Goal: Transaction & Acquisition: Subscribe to service/newsletter

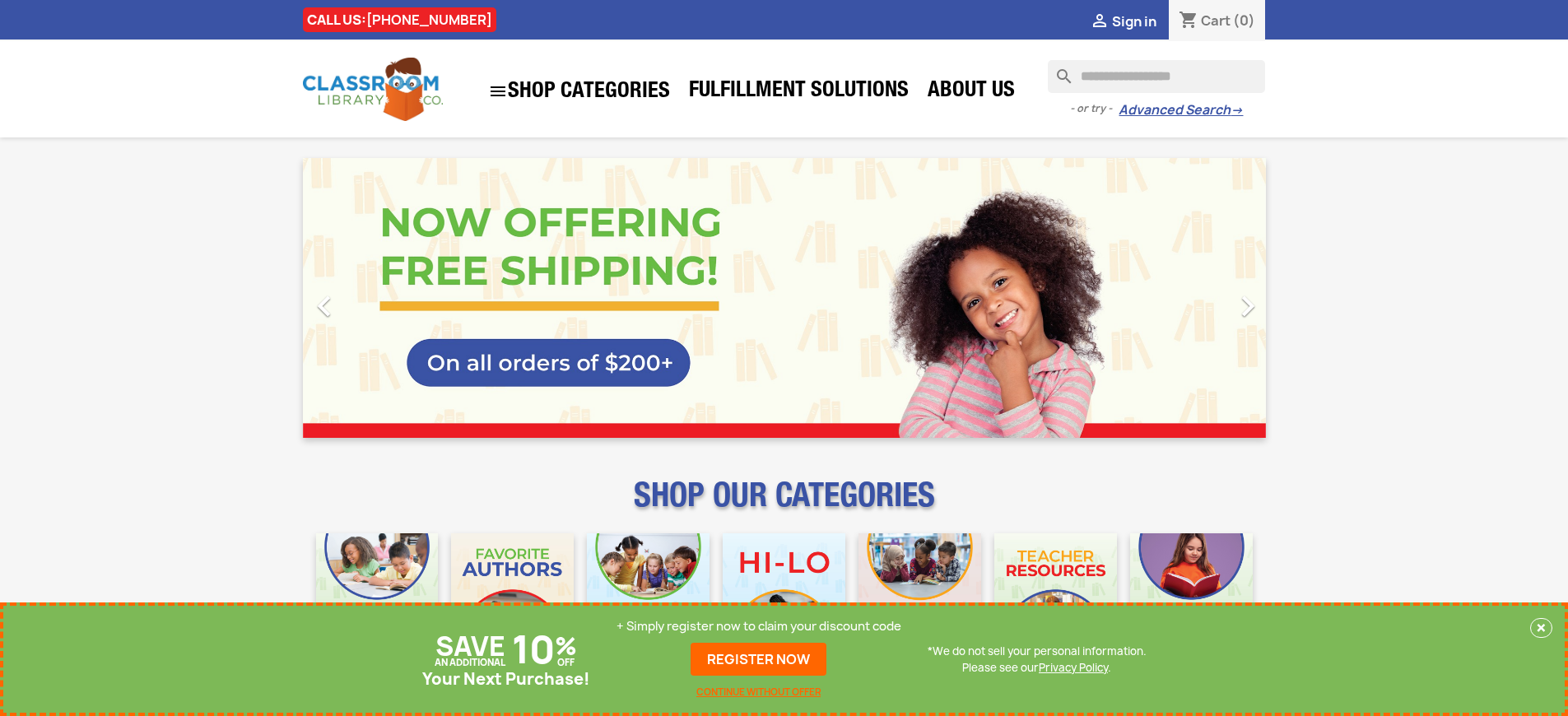
click at [759, 626] on p "+ Simply register now to claim your discount code" at bounding box center [759, 626] width 285 height 17
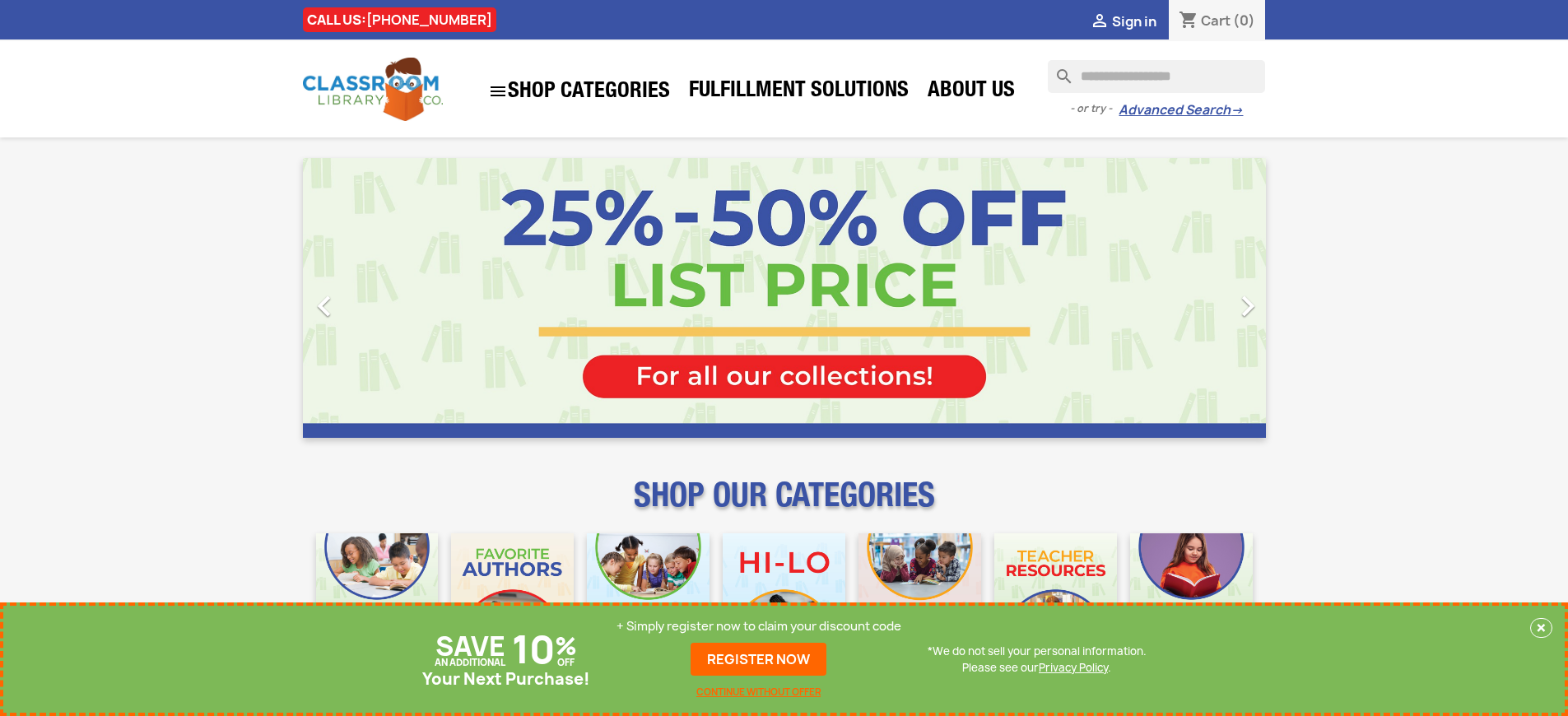
click at [759, 626] on p "+ Simply register now to claim your discount code" at bounding box center [759, 626] width 285 height 17
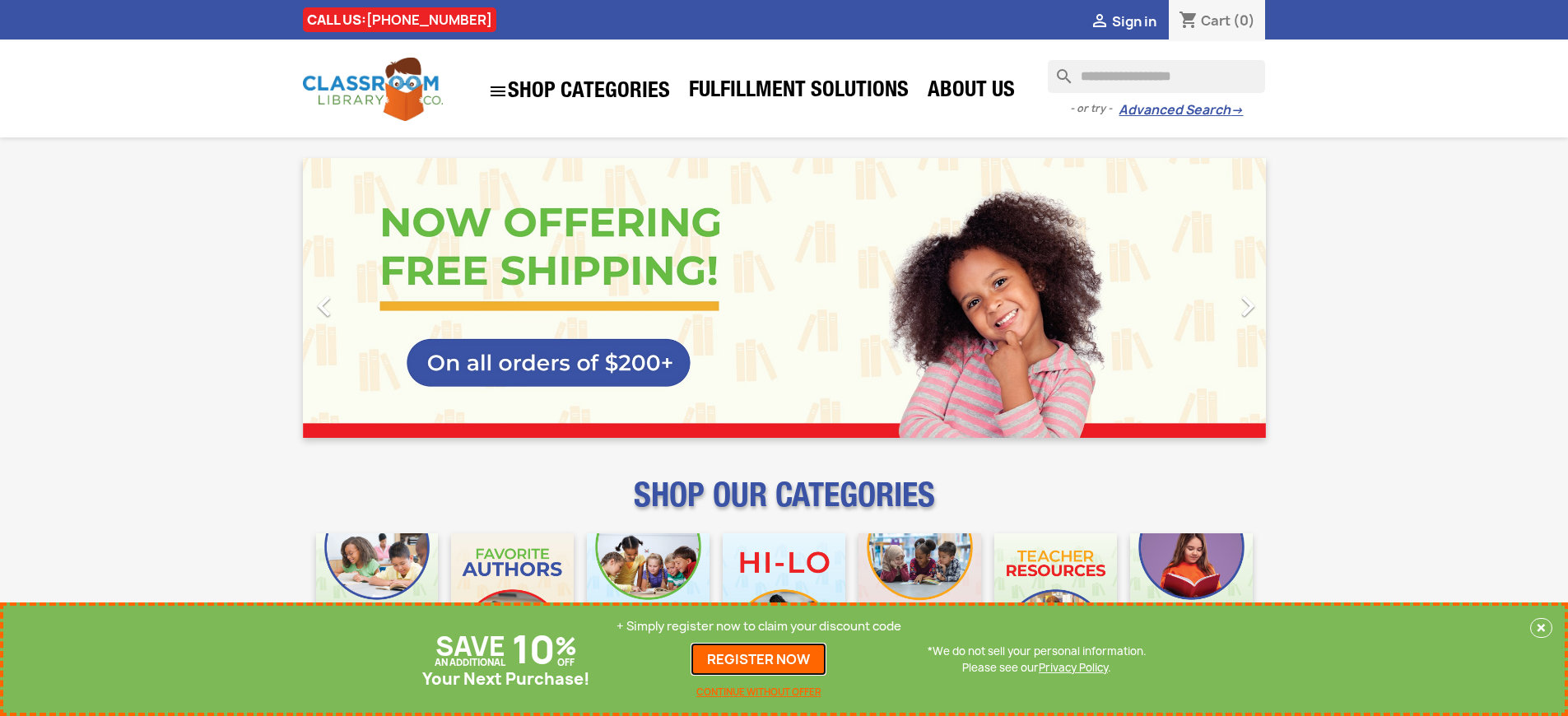
click at [759, 659] on link "REGISTER NOW" at bounding box center [758, 659] width 136 height 33
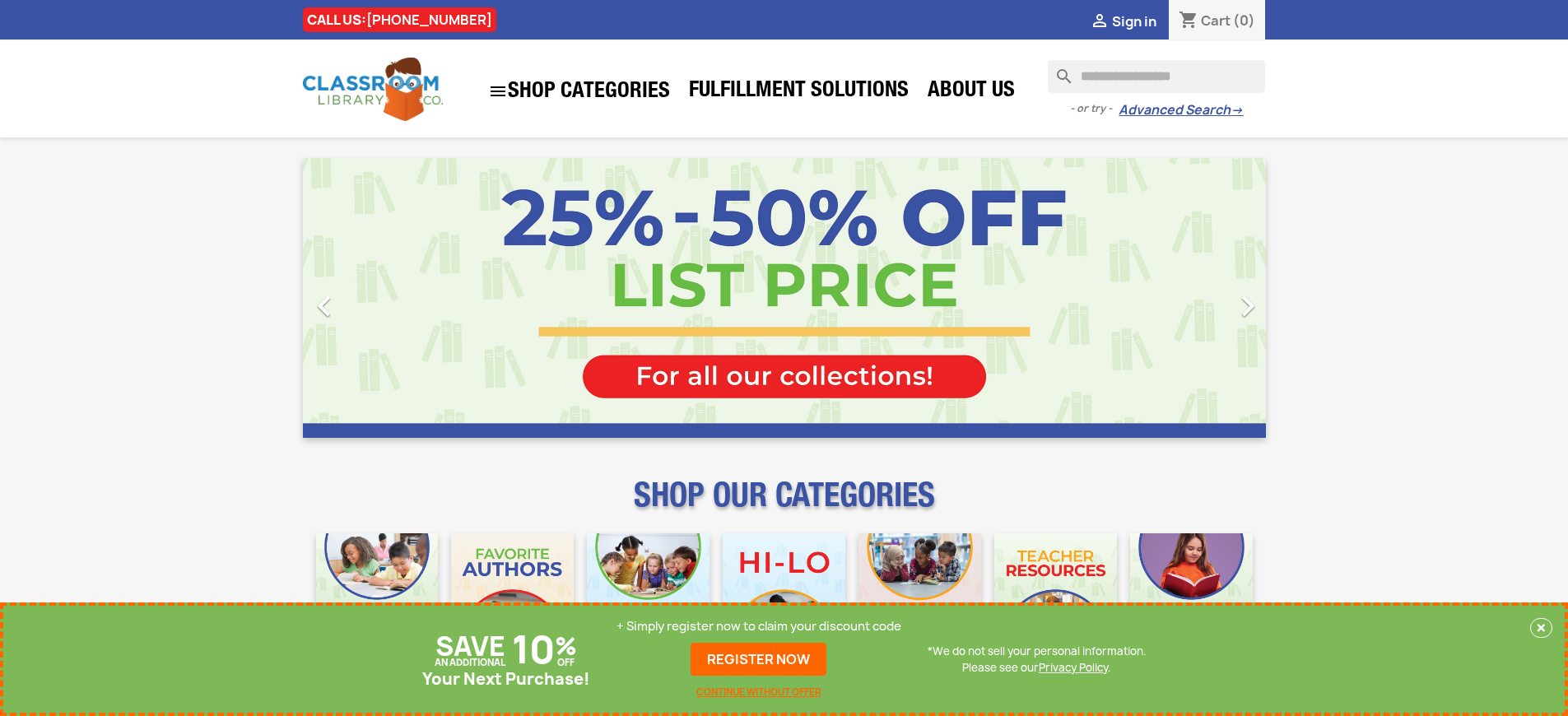
click at [759, 626] on p "+ Simply register now to claim your discount code" at bounding box center [759, 626] width 285 height 17
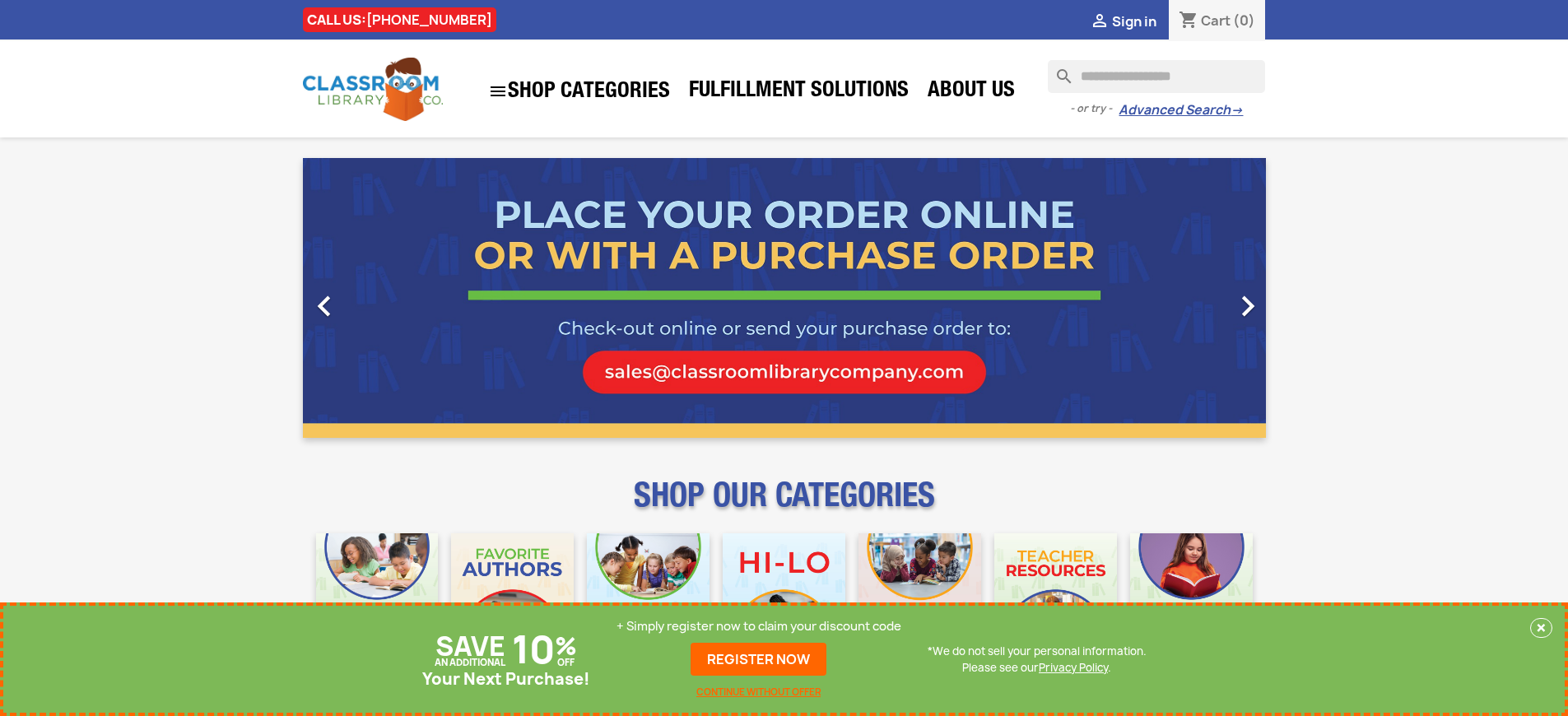
click at [759, 626] on p "+ Simply register now to claim your discount code" at bounding box center [759, 626] width 285 height 17
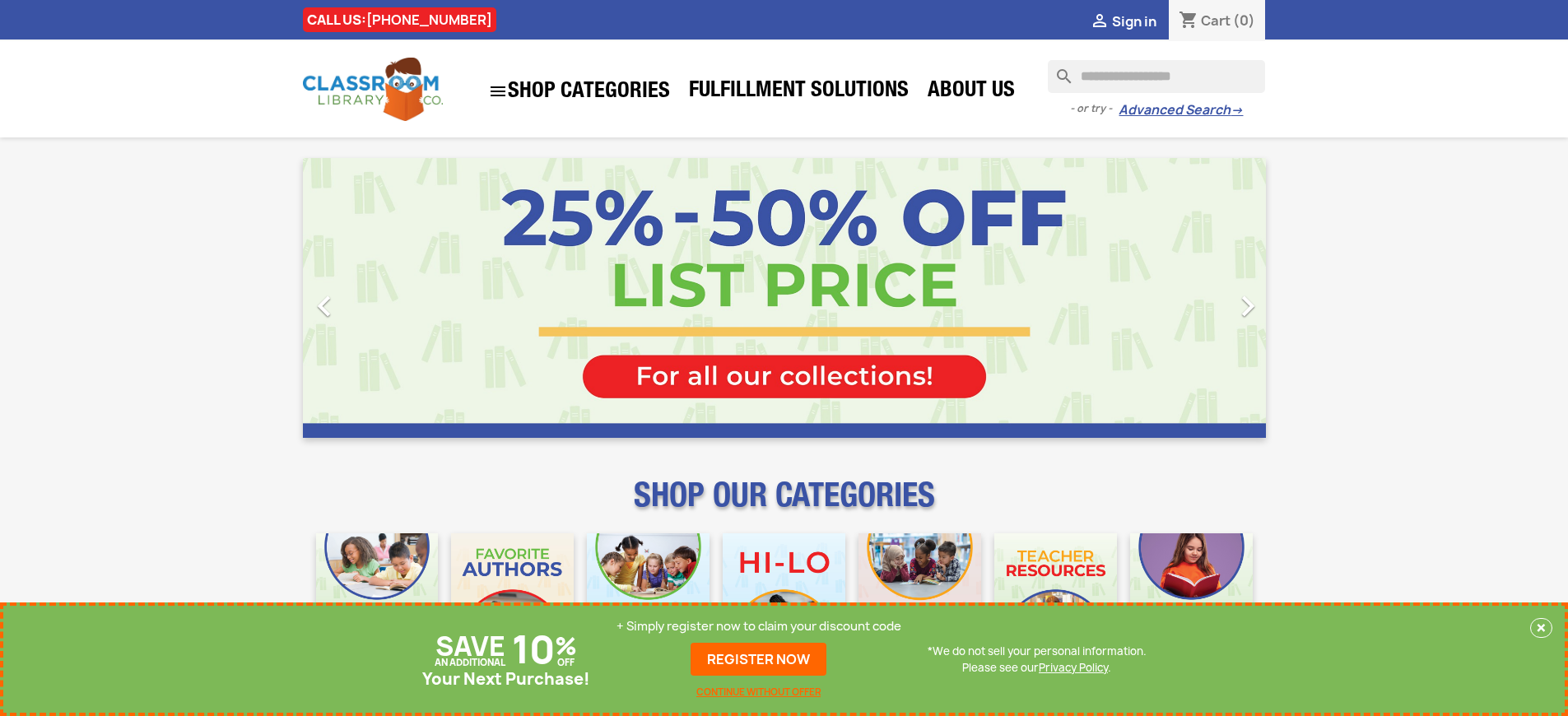
click at [759, 626] on p "+ Simply register now to claim your discount code" at bounding box center [759, 626] width 285 height 17
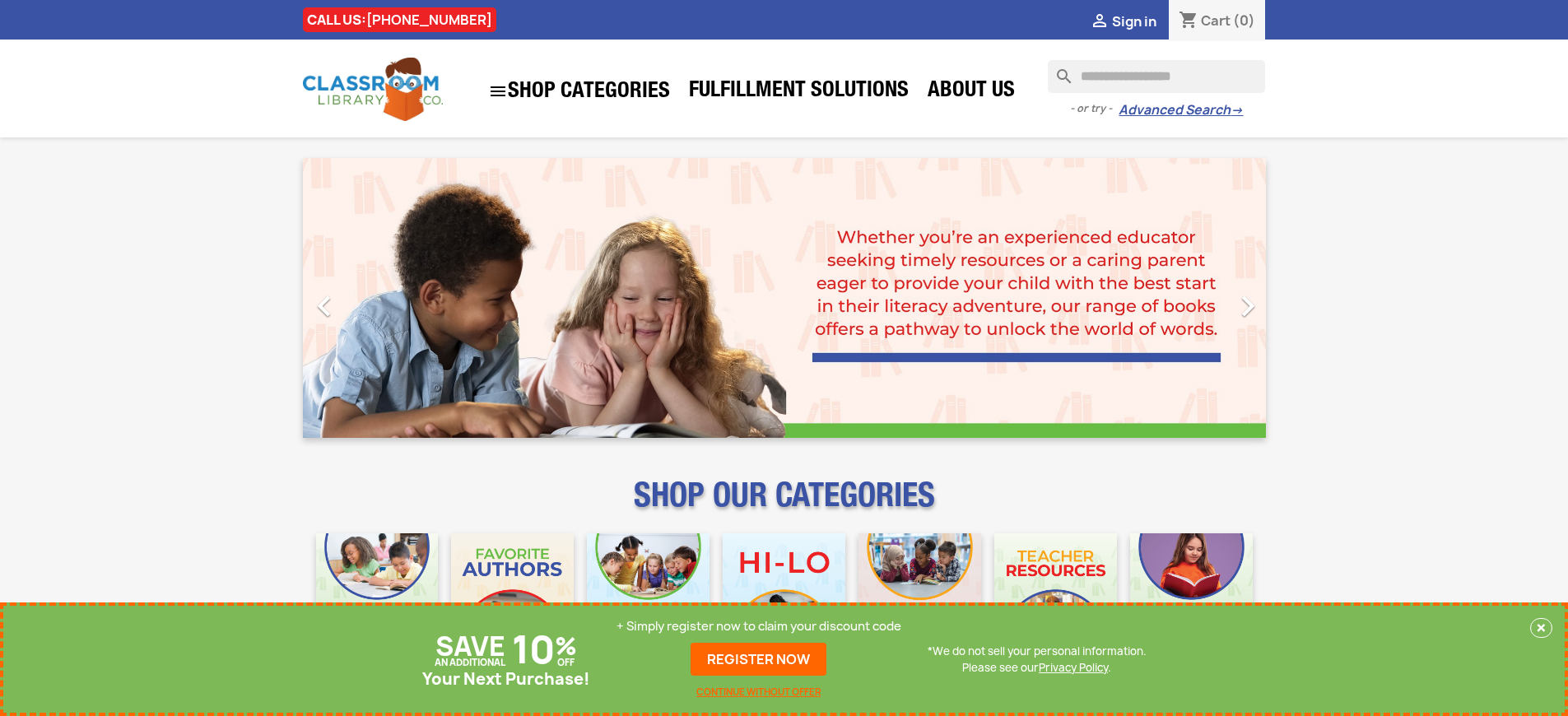
click at [759, 626] on p "+ Simply register now to claim your discount code" at bounding box center [759, 626] width 285 height 17
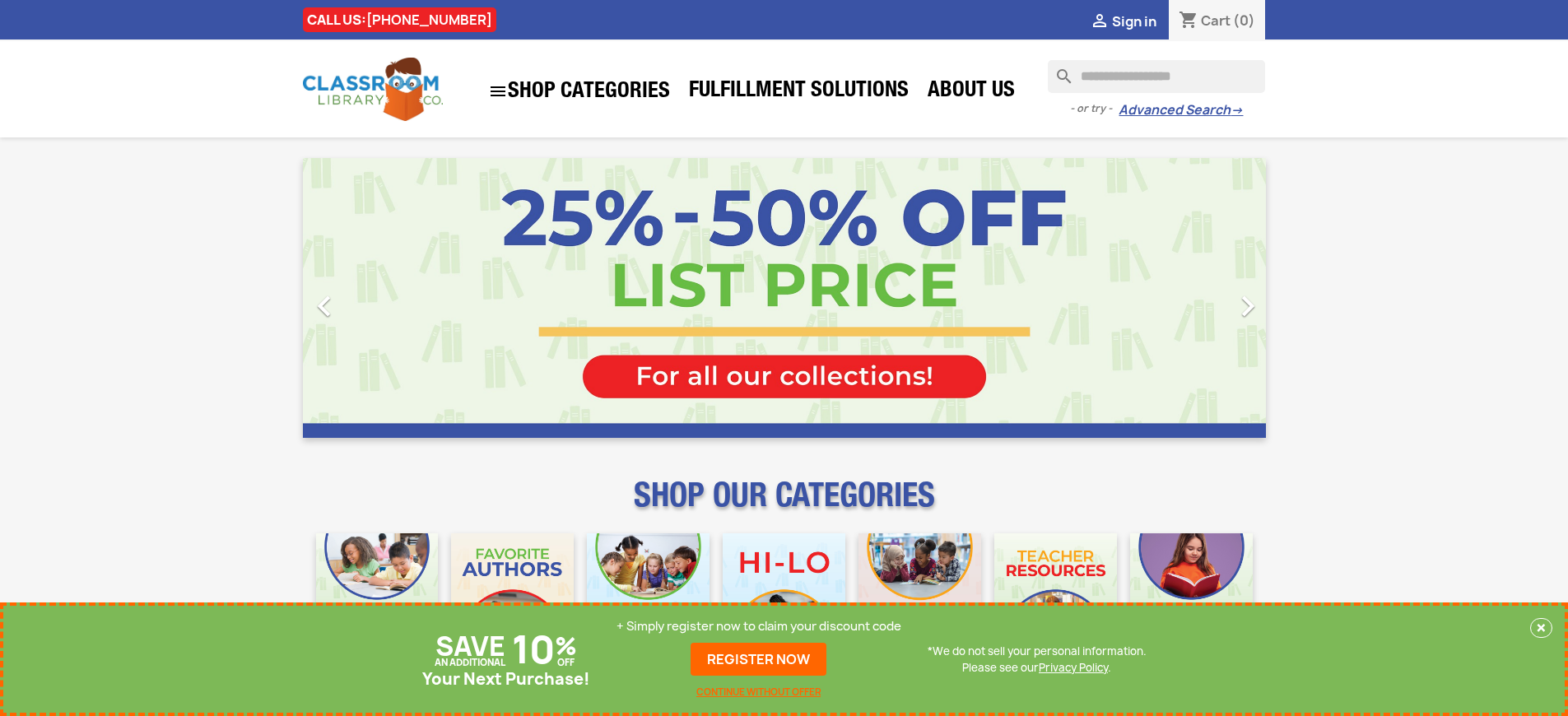
click at [759, 626] on p "+ Simply register now to claim your discount code" at bounding box center [759, 626] width 285 height 17
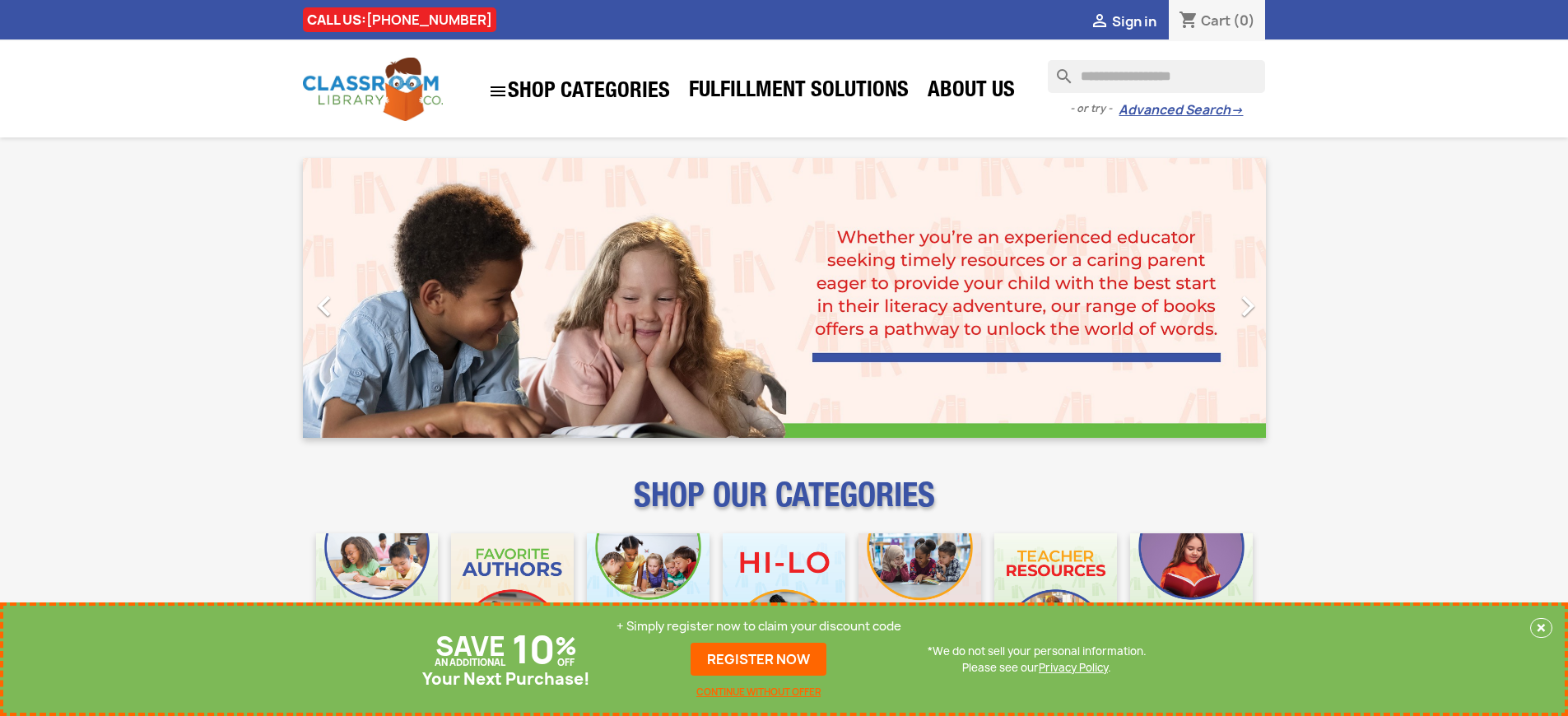
click at [759, 626] on p "+ Simply register now to claim your discount code" at bounding box center [759, 626] width 285 height 17
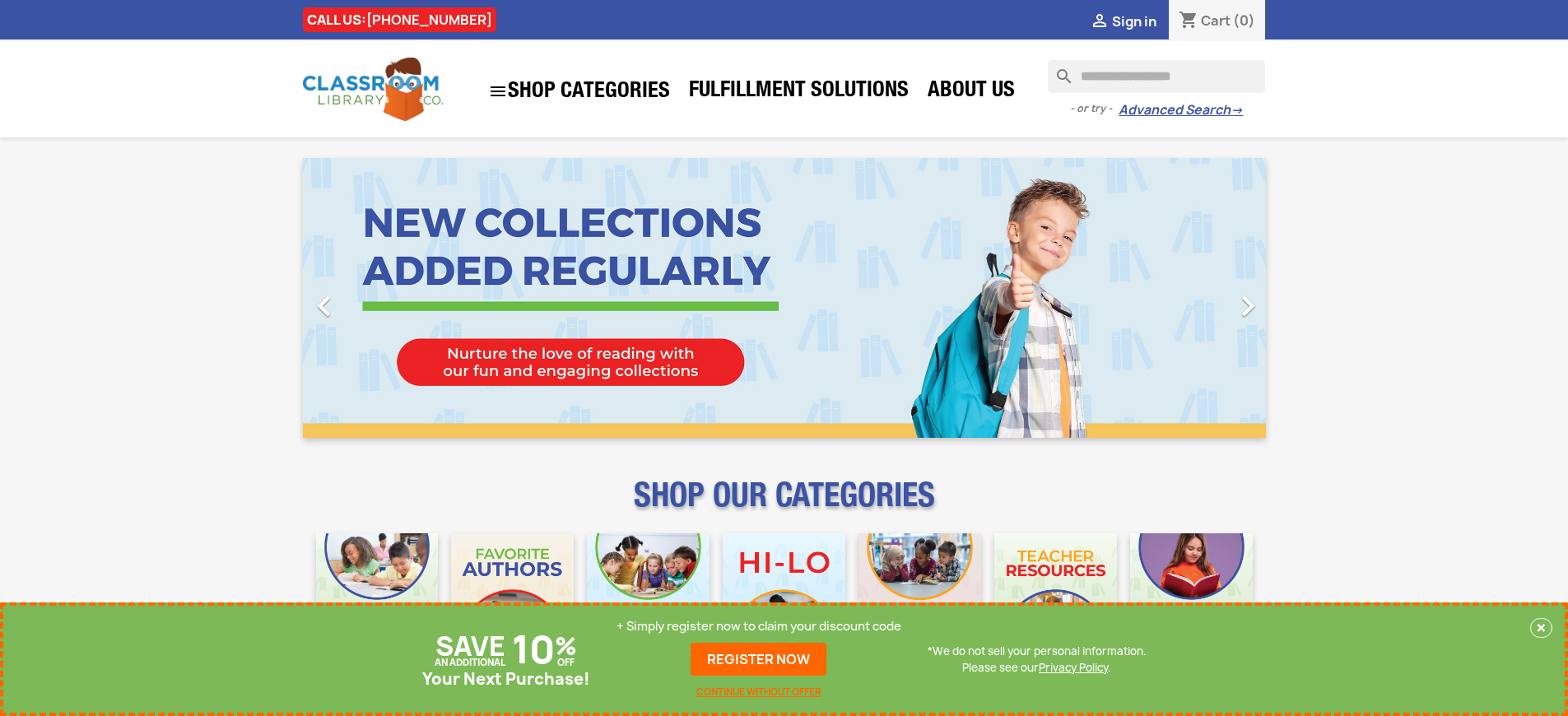
click at [759, 626] on p "+ Simply register now to claim your discount code" at bounding box center [759, 626] width 285 height 17
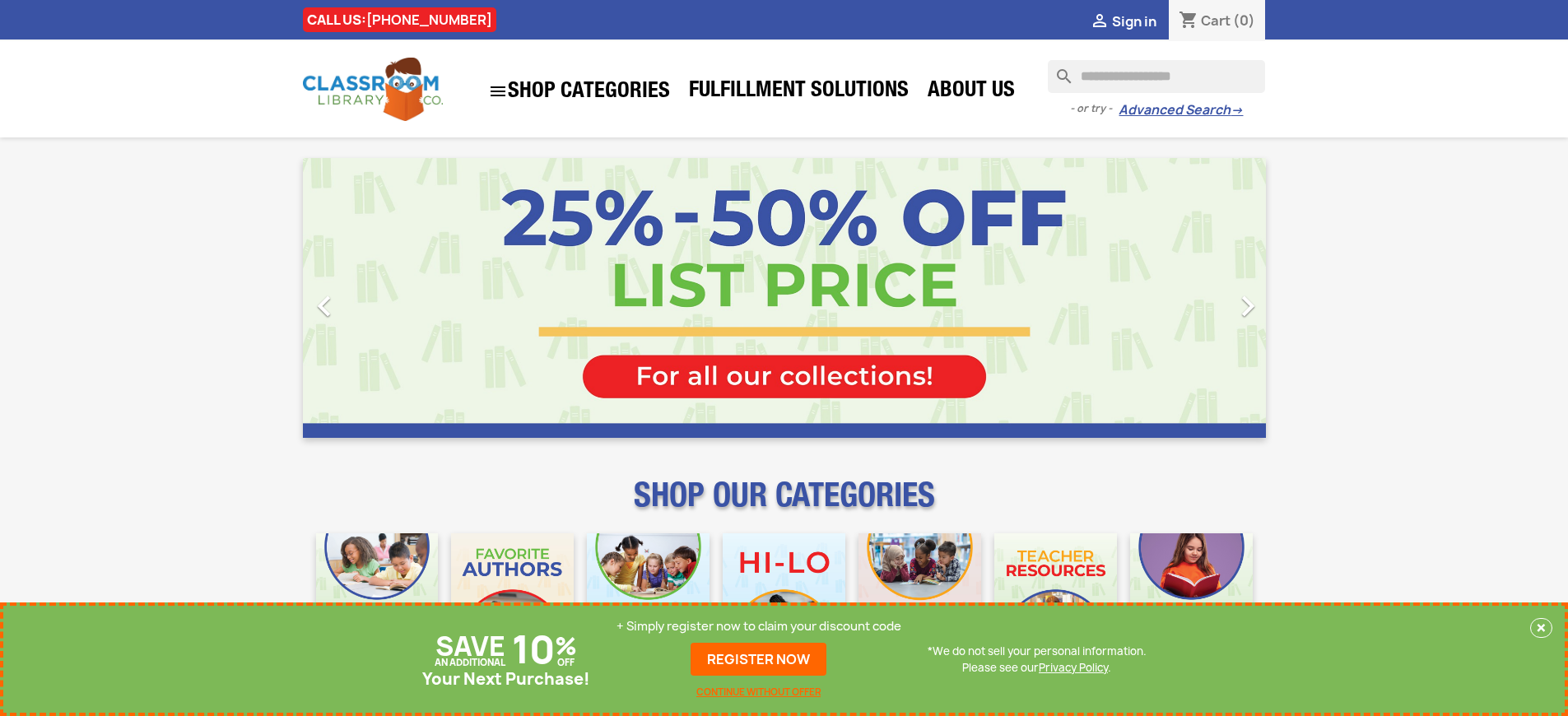
click at [759, 626] on p "+ Simply register now to claim your discount code" at bounding box center [759, 626] width 285 height 17
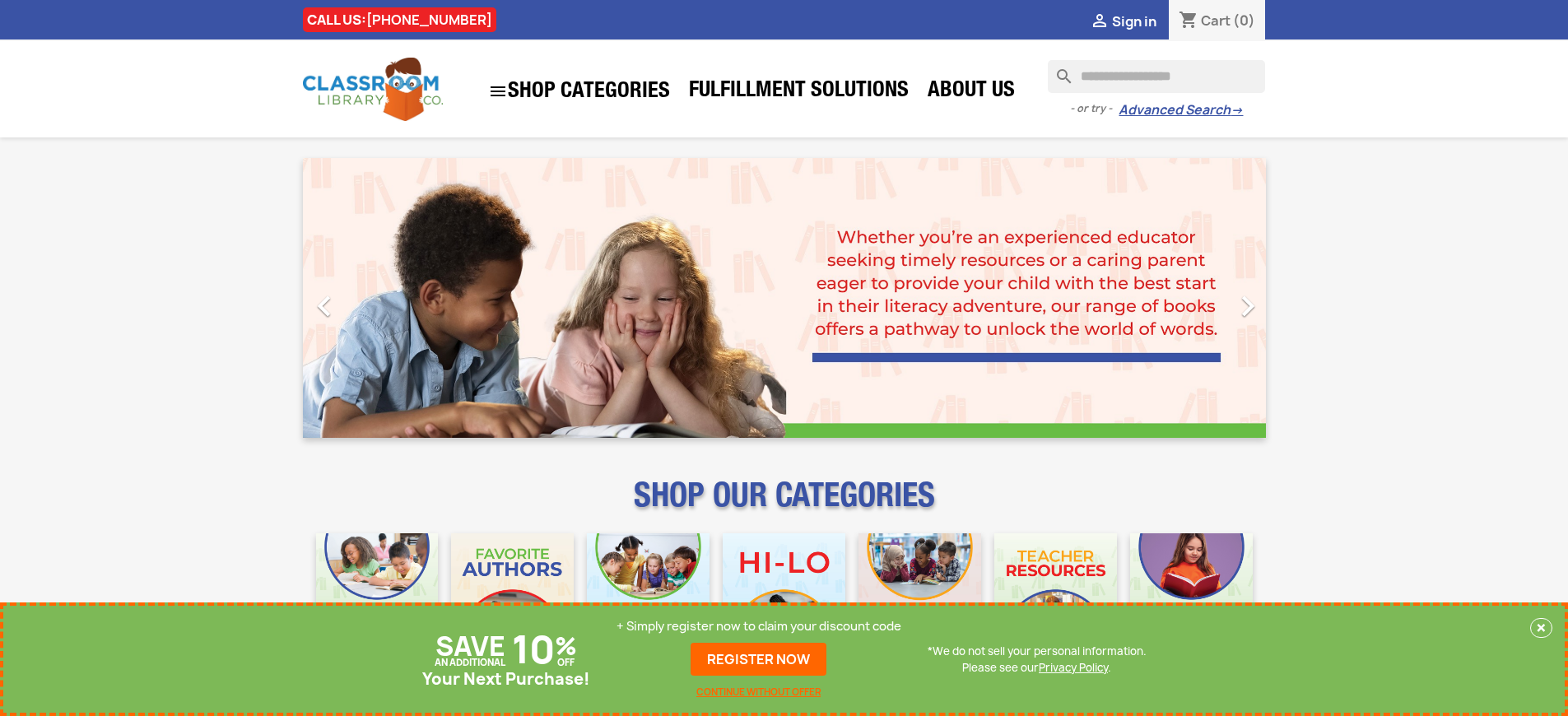
click at [759, 626] on p "+ Simply register now to claim your discount code" at bounding box center [759, 626] width 285 height 17
click at [759, 659] on link "REGISTER NOW" at bounding box center [758, 659] width 136 height 33
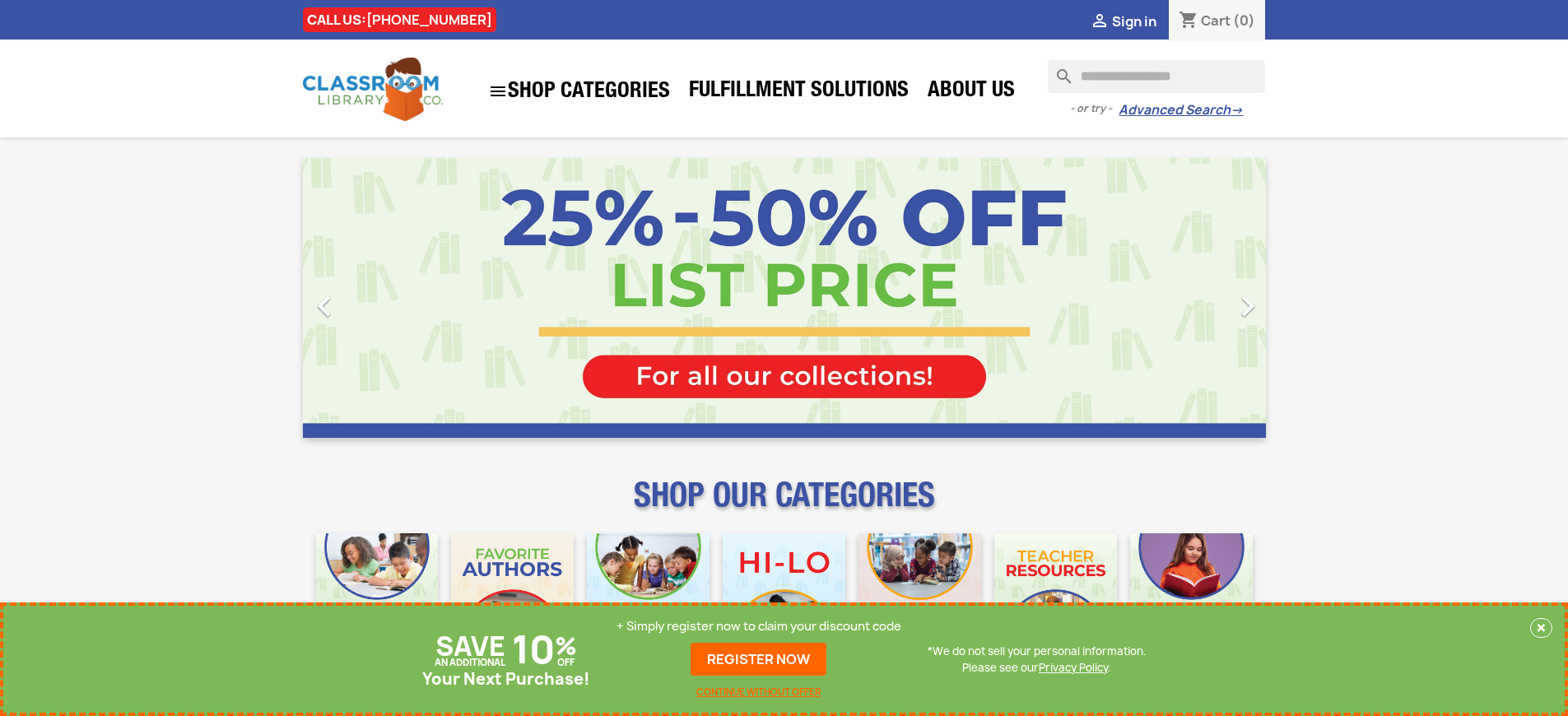
click at [759, 626] on p "+ Simply register now to claim your discount code" at bounding box center [759, 626] width 285 height 17
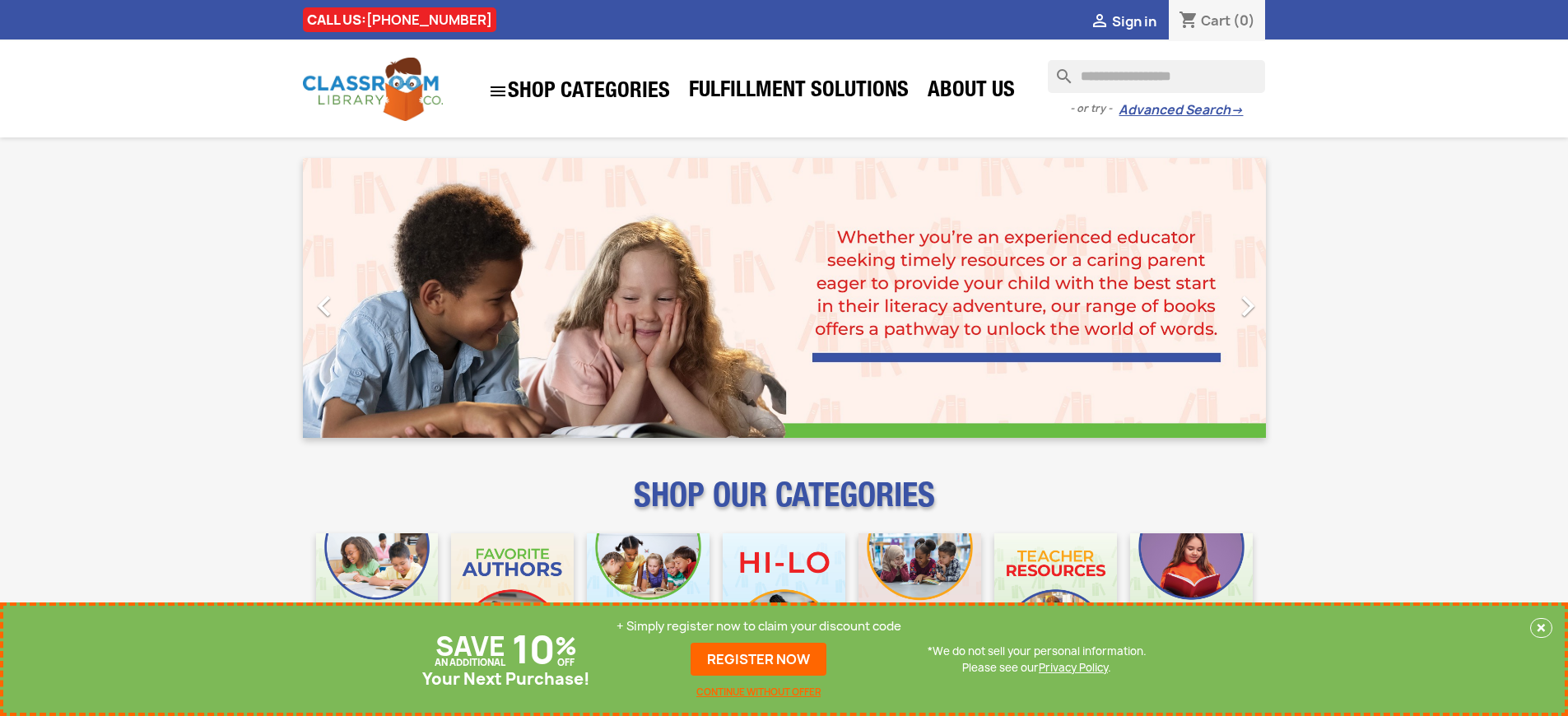
click at [759, 626] on p "+ Simply register now to claim your discount code" at bounding box center [759, 626] width 285 height 17
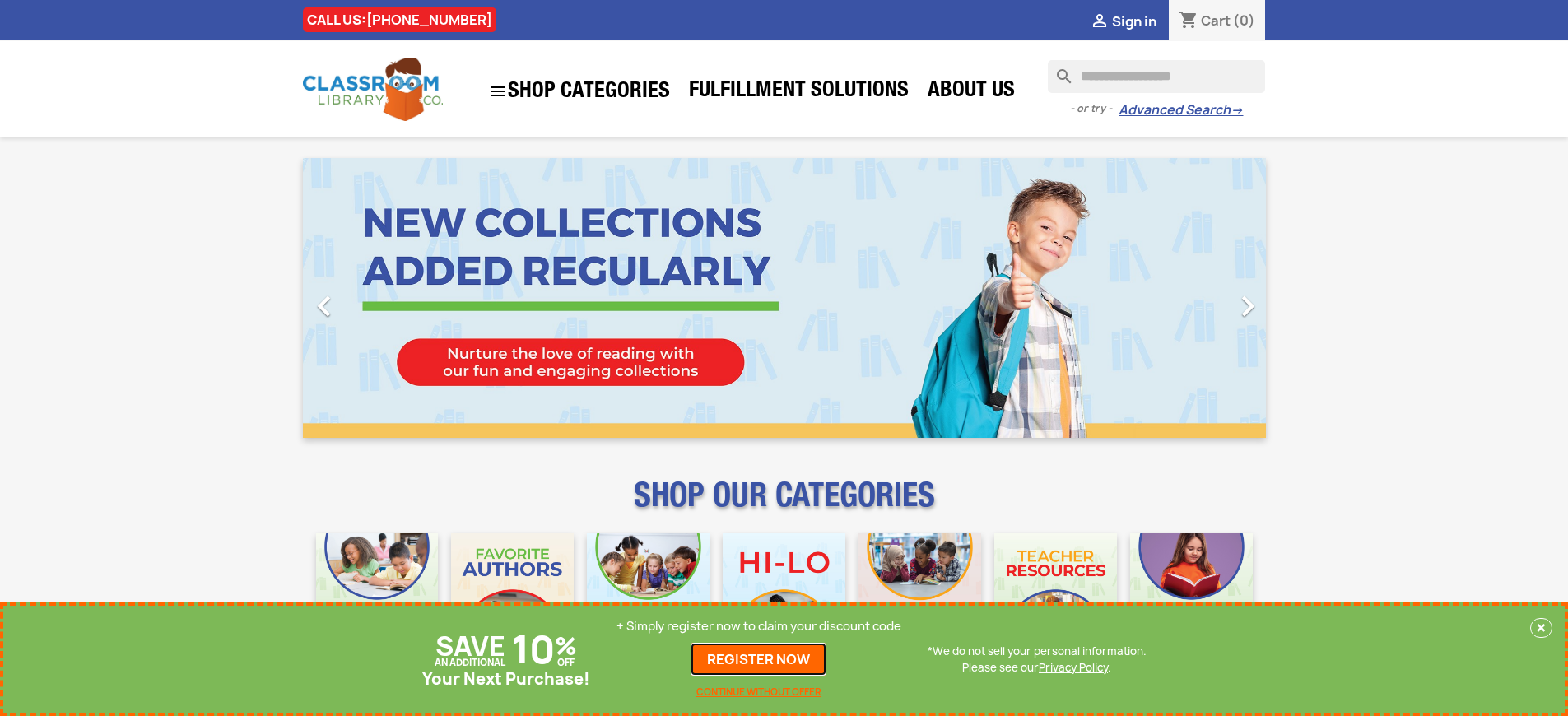
click at [759, 659] on link "REGISTER NOW" at bounding box center [758, 659] width 136 height 33
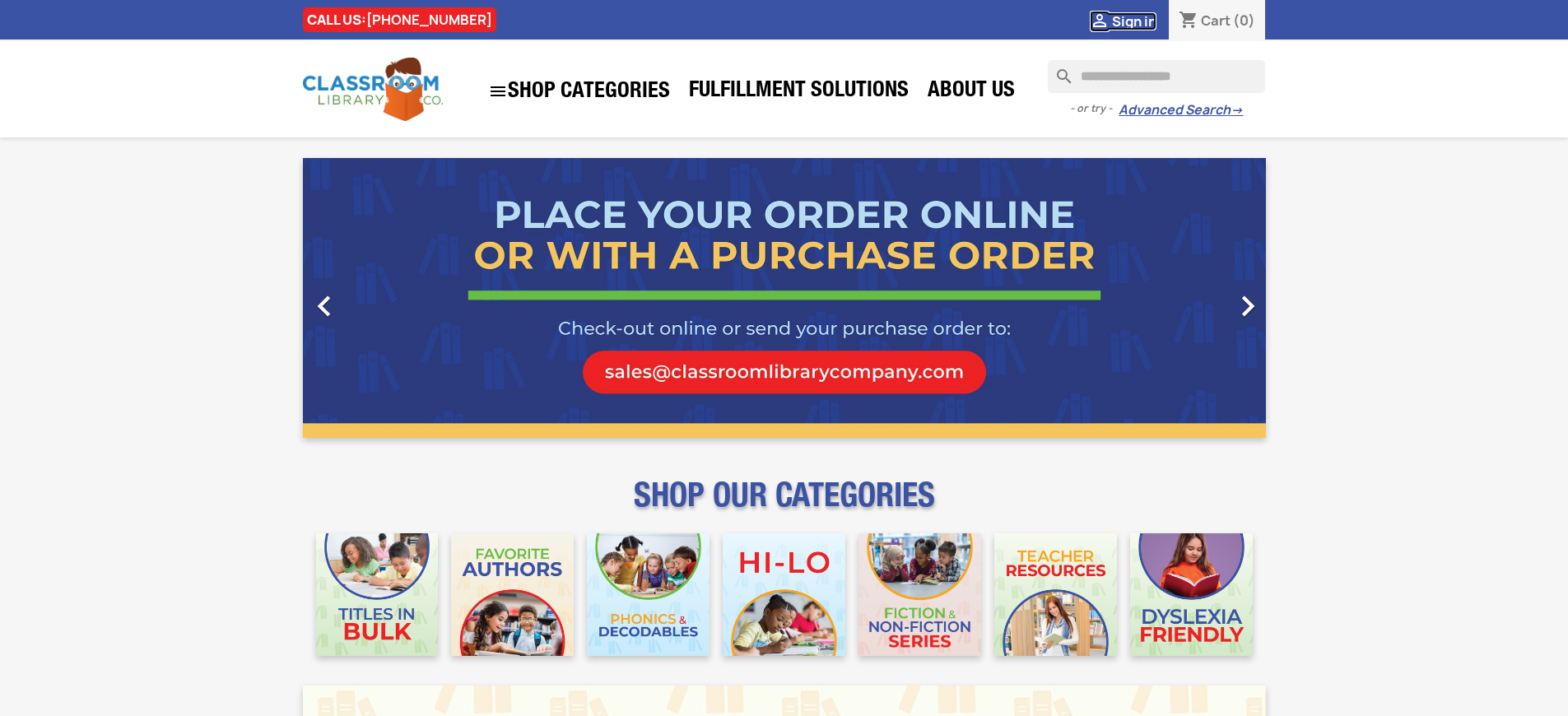
click at [1134, 20] on span "Sign in" at bounding box center [1134, 21] width 44 height 18
